Goal: Task Accomplishment & Management: Manage account settings

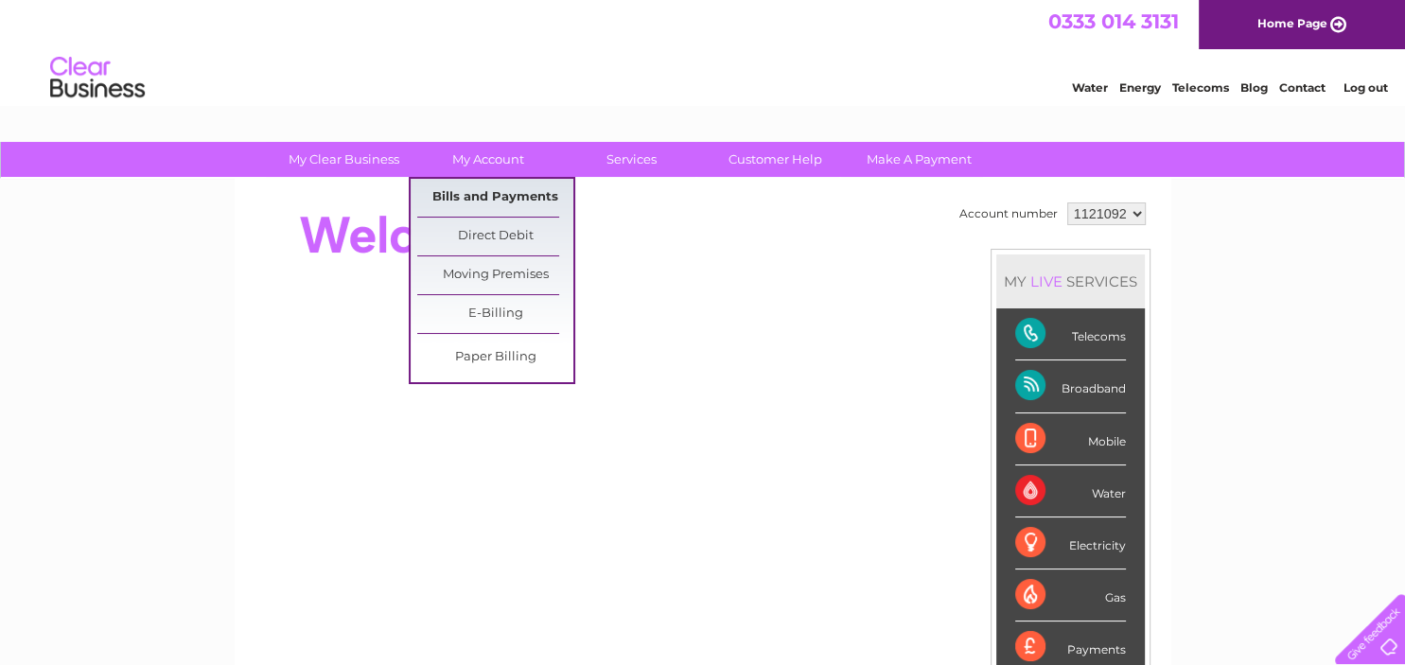
click at [490, 189] on link "Bills and Payments" at bounding box center [495, 198] width 156 height 38
click at [473, 197] on link "Bills and Payments" at bounding box center [495, 198] width 156 height 38
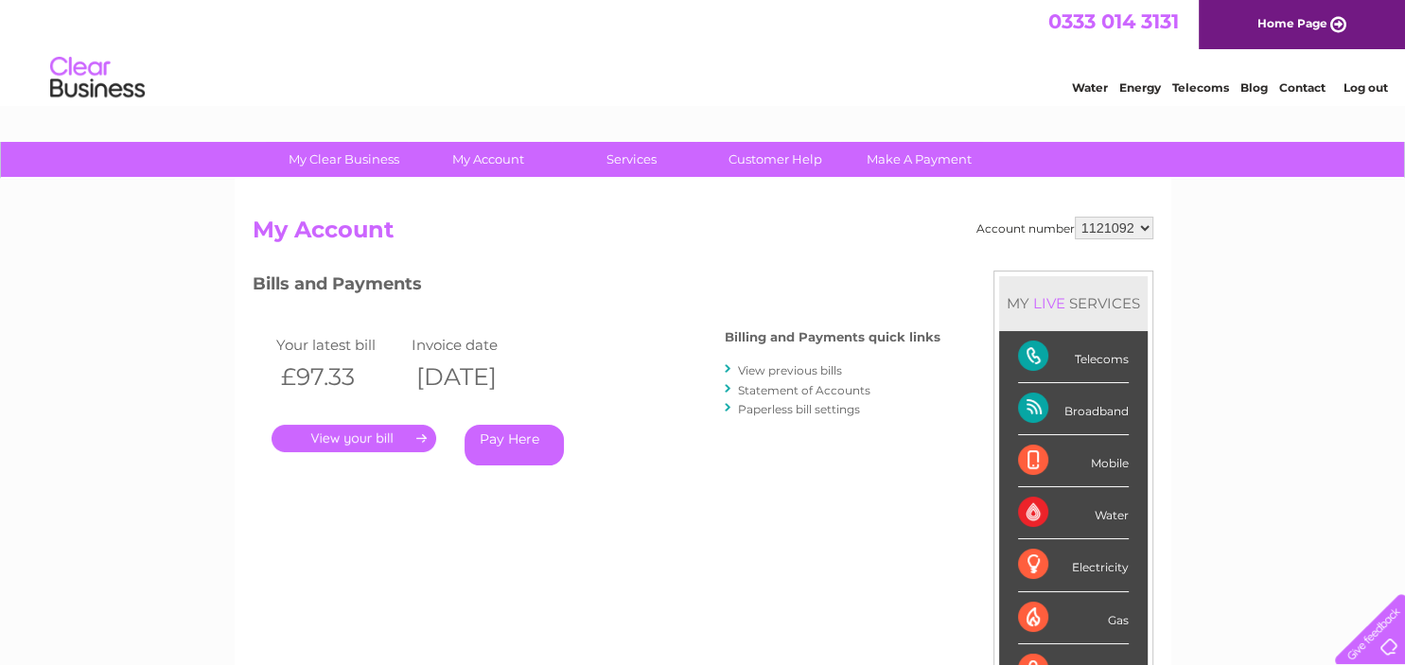
click at [356, 434] on link "." at bounding box center [354, 438] width 165 height 27
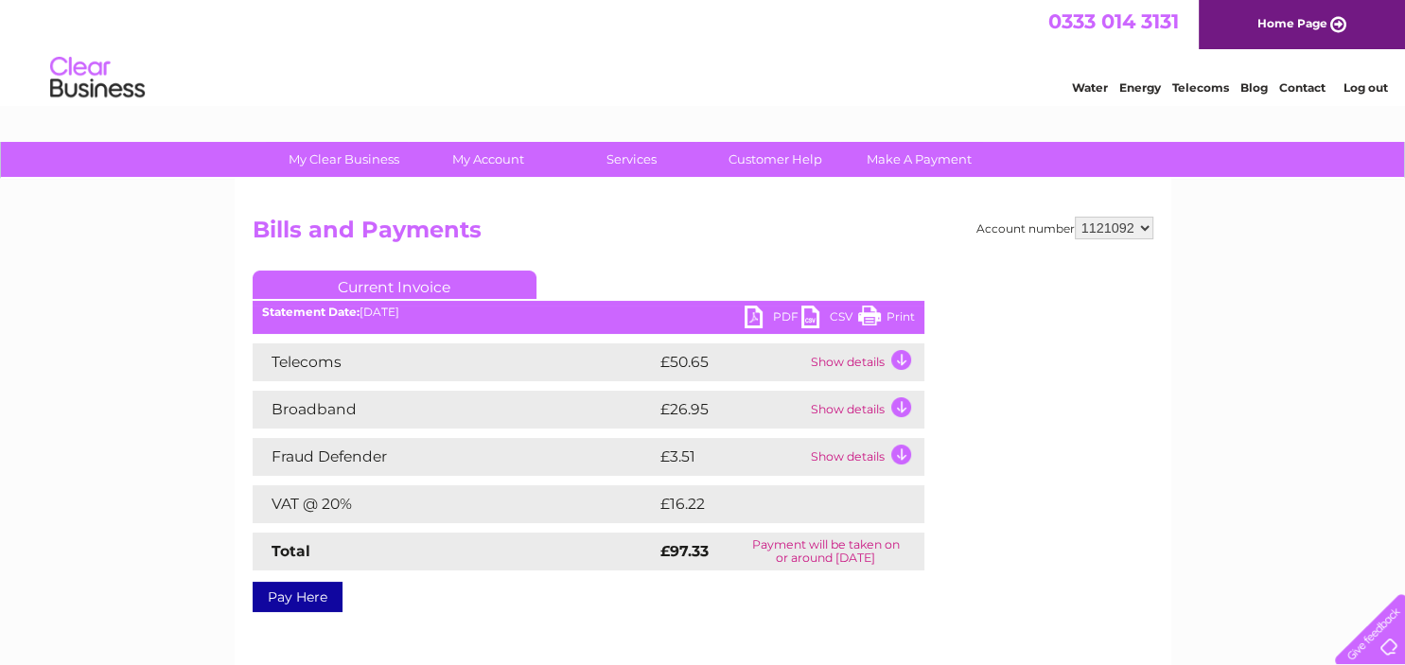
click at [752, 312] on link "PDF" at bounding box center [773, 319] width 57 height 27
click at [1368, 643] on div at bounding box center [1367, 626] width 78 height 78
